Goal: Task Accomplishment & Management: Use online tool/utility

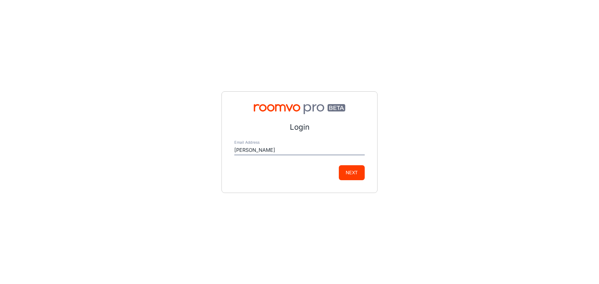
type input "[PERSON_NAME][EMAIL_ADDRESS][PERSON_NAME][DOMAIN_NAME]"
click at [354, 174] on button "Next" at bounding box center [352, 172] width 26 height 15
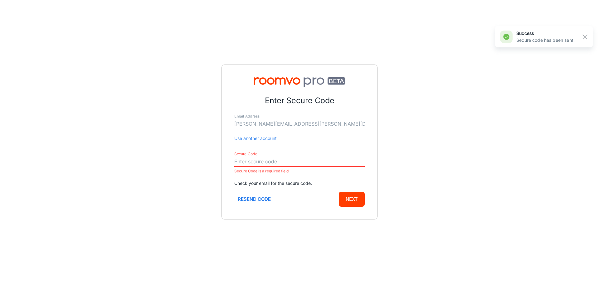
click at [297, 158] on input "Secure Code" at bounding box center [299, 162] width 130 height 10
paste input "211911"
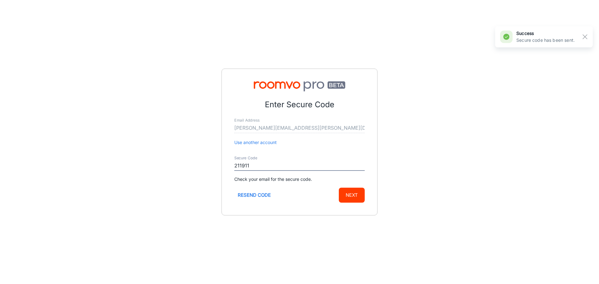
type input "211911"
click at [352, 195] on button "Next" at bounding box center [352, 195] width 26 height 15
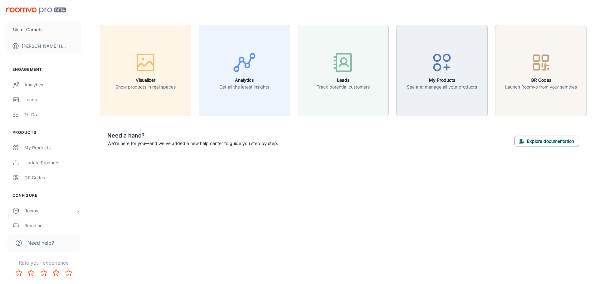
click at [160, 70] on div "button" at bounding box center [145, 64] width 60 height 26
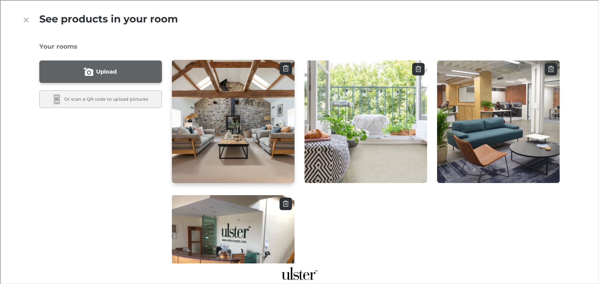
click at [264, 109] on img "button" at bounding box center [233, 121] width 124 height 124
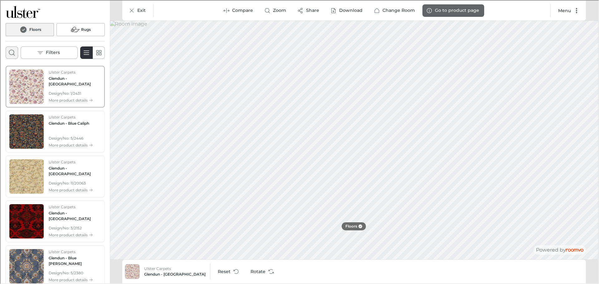
click at [11, 52] on icon "Open search box" at bounding box center [10, 51] width 7 height 7
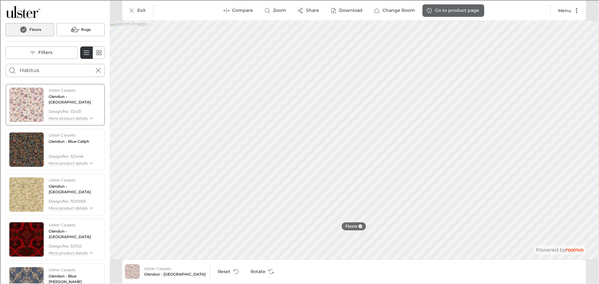
type input "Habitus"
click at [5, 64] on button "Search for products" at bounding box center [11, 70] width 12 height 12
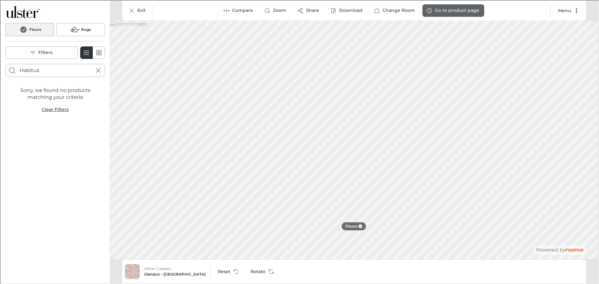
click at [45, 69] on input "Habitus" at bounding box center [54, 70] width 71 height 10
drag, startPoint x: 45, startPoint y: 69, endPoint x: 15, endPoint y: 69, distance: 30.3
click at [15, 69] on form "Habitus" at bounding box center [54, 69] width 99 height 13
click at [106, 78] on div "Floors Rugs Filters" at bounding box center [54, 40] width 109 height 81
click at [130, 10] on icon "Exit" at bounding box center [131, 10] width 6 height 6
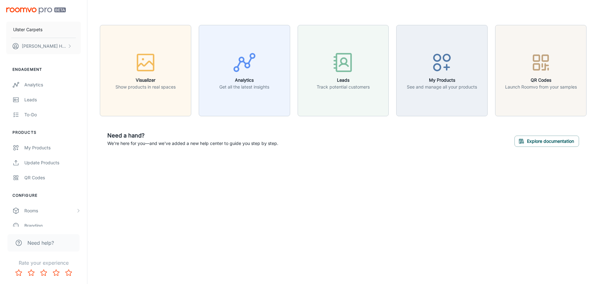
click at [405, 133] on div "Need a hand? We're here for you—and we've added a new help center to guide you …" at bounding box center [343, 139] width 487 height 31
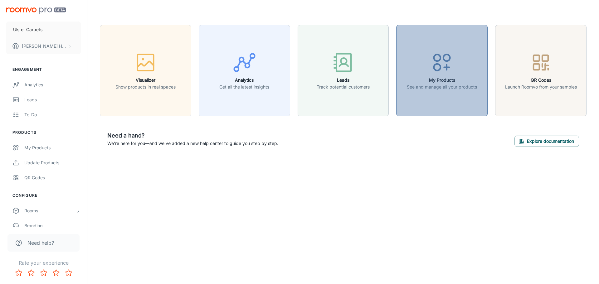
click at [449, 65] on icon "button" at bounding box center [441, 62] width 23 height 23
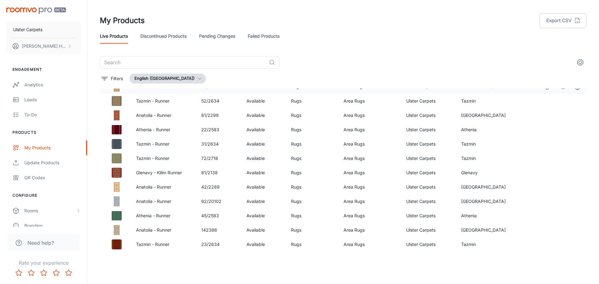
scroll to position [2293, 0]
click at [147, 62] on input "text" at bounding box center [183, 62] width 167 height 12
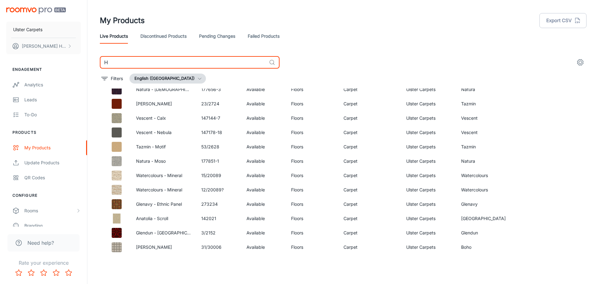
scroll to position [1082, 0]
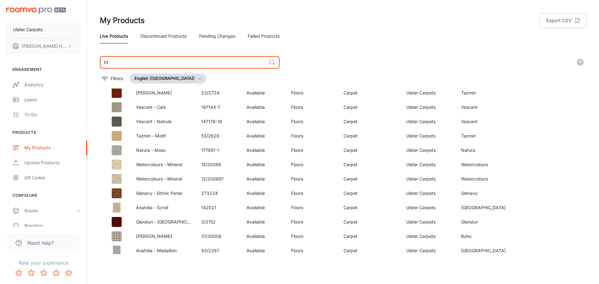
drag, startPoint x: 107, startPoint y: 62, endPoint x: 88, endPoint y: 60, distance: 18.6
click at [88, 60] on div "My Products Export CSV Live Products Discontinued Products Pending Changes Fail…" at bounding box center [343, 139] width 512 height 279
type input "Creek"
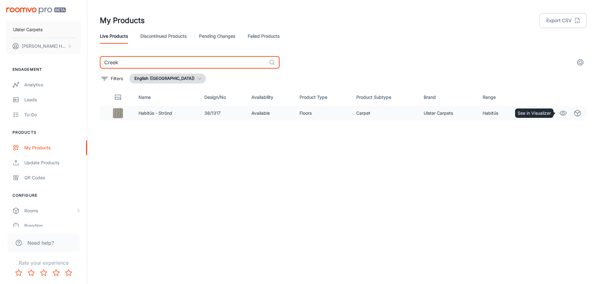
click at [562, 114] on icon "See in Visualizer" at bounding box center [562, 112] width 7 height 7
